Goal: Task Accomplishment & Management: Complete application form

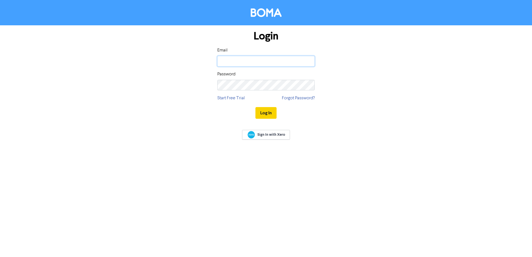
type input "[EMAIL_ADDRESS][DOMAIN_NAME]"
click at [266, 113] on button "Log In" at bounding box center [266, 113] width 21 height 12
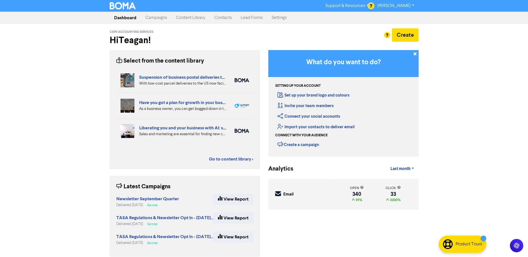
click at [227, 16] on link "Contacts" at bounding box center [223, 17] width 26 height 11
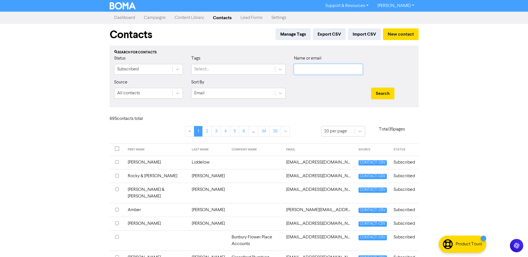
click at [324, 72] on input "text" at bounding box center [328, 69] width 69 height 11
click at [308, 72] on input "text" at bounding box center [328, 69] width 69 height 11
type input "[PERSON_NAME]"
click at [371, 88] on button "Search" at bounding box center [382, 94] width 23 height 12
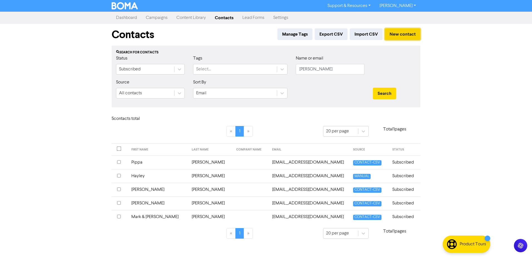
click at [409, 34] on button "New contact" at bounding box center [403, 34] width 36 height 12
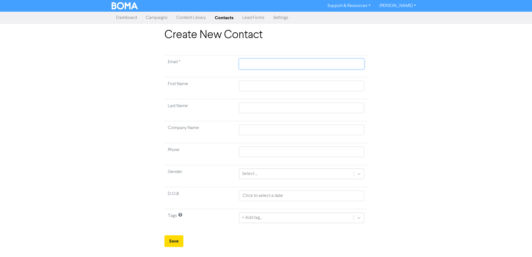
click at [260, 63] on input "text" at bounding box center [301, 64] width 125 height 11
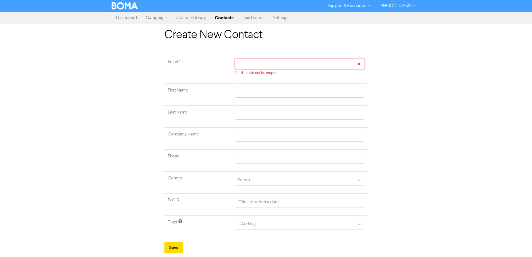
click at [251, 61] on input "text" at bounding box center [299, 64] width 129 height 11
paste input "[PERSON_NAME][DOMAIN_NAME][EMAIL_ADDRESS][PERSON_NAME][DOMAIN_NAME]"
type input "[PERSON_NAME][DOMAIN_NAME][EMAIL_ADDRESS][PERSON_NAME][DOMAIN_NAME]"
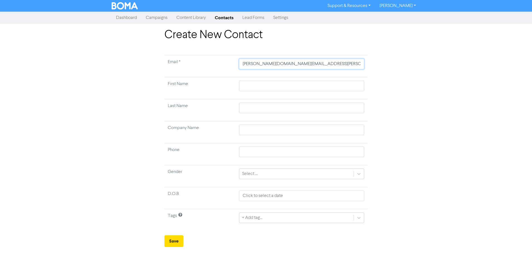
type input "[PERSON_NAME][DOMAIN_NAME][EMAIL_ADDRESS][PERSON_NAME][DOMAIN_NAME]"
click at [418, 86] on div "Create New Contact Email * [PERSON_NAME][DOMAIN_NAME][EMAIL_ADDRESS][PERSON_NAM…" at bounding box center [265, 137] width 317 height 219
click at [264, 86] on input "text" at bounding box center [301, 86] width 125 height 11
type input "J"
type input "Jo"
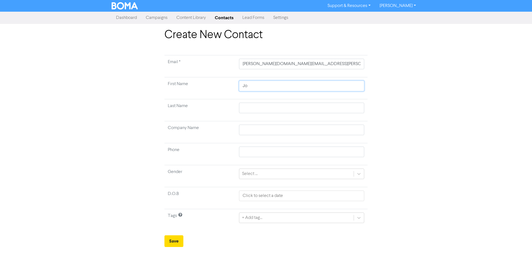
type input "Joh"
type input "Joha"
type input "[PERSON_NAME]"
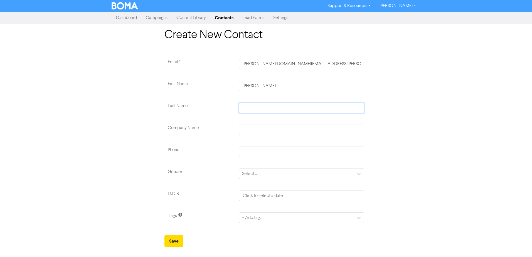
type input "A"
type input "Ab"
type input "Abb"
type input "[PERSON_NAME]"
type input "Abbot"
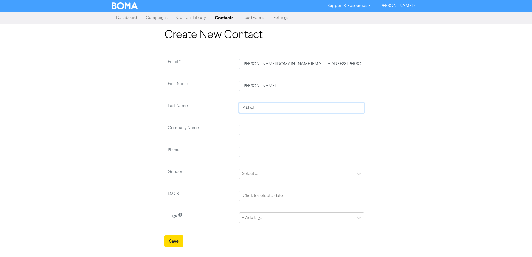
type input "[PERSON_NAME]"
click at [345, 217] on div "+ Add tag..." at bounding box center [301, 218] width 125 height 11
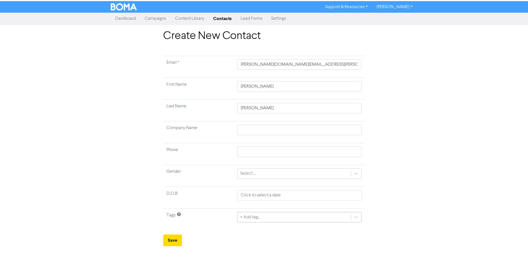
scroll to position [26, 0]
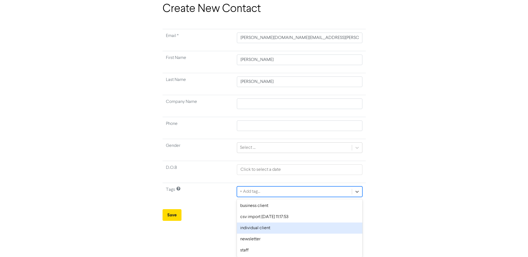
click at [307, 228] on div "individual client" at bounding box center [299, 228] width 125 height 11
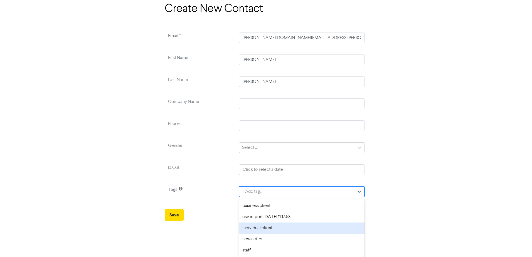
scroll to position [0, 0]
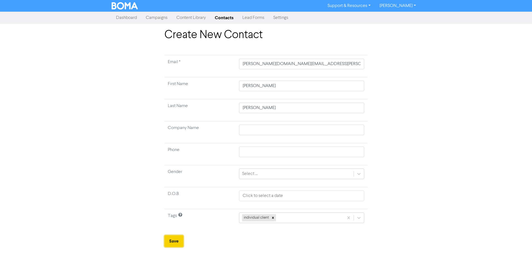
click at [174, 244] on button "Save" at bounding box center [174, 242] width 19 height 12
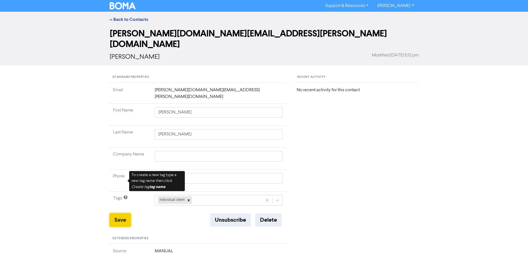
click at [118, 214] on button "Save" at bounding box center [120, 220] width 21 height 13
click at [122, 214] on button "Save" at bounding box center [120, 220] width 21 height 13
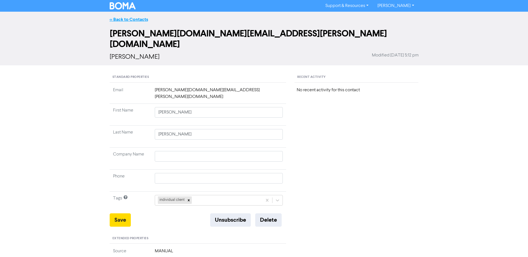
click at [126, 18] on link "<< Back to Contacts" at bounding box center [129, 20] width 38 height 6
